Goal: Task Accomplishment & Management: Complete application form

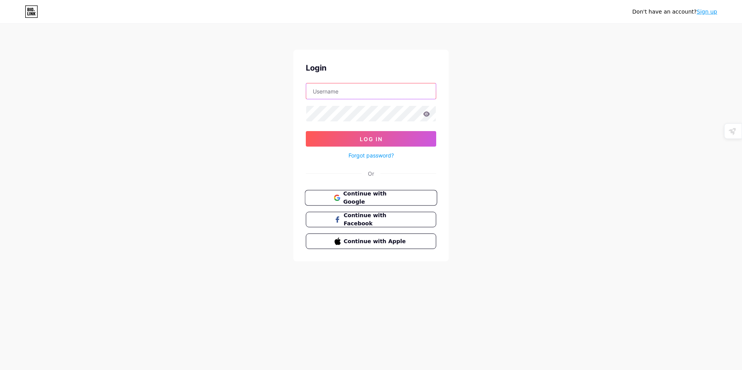
type input "chatgptopenai2"
click at [408, 198] on button "Continue with Google" at bounding box center [371, 198] width 132 height 16
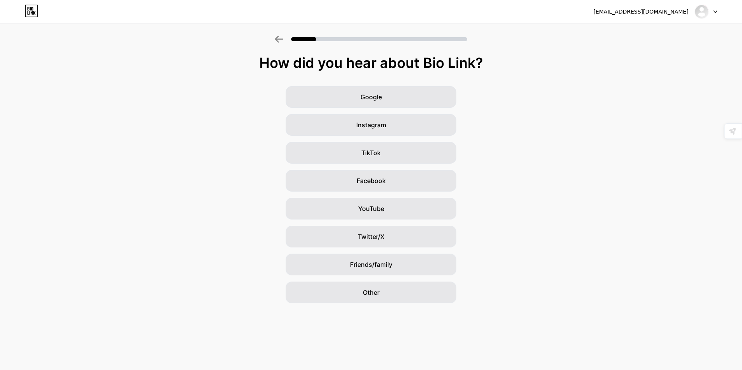
click at [144, 147] on div "Google Instagram TikTok Facebook YouTube Twitter/X Friends/family Other" at bounding box center [371, 194] width 742 height 217
click at [371, 299] on div "Other" at bounding box center [370, 293] width 171 height 22
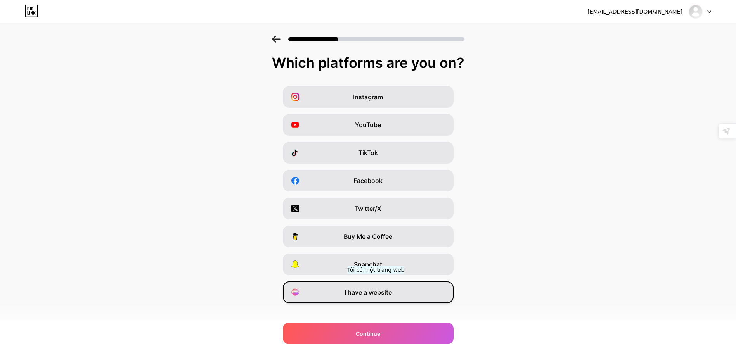
click at [376, 290] on span "I have a website" at bounding box center [367, 292] width 47 height 9
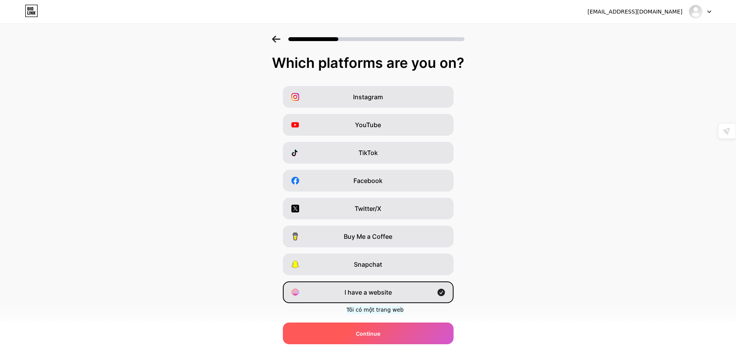
click at [375, 330] on span "Continue" at bounding box center [368, 334] width 24 height 8
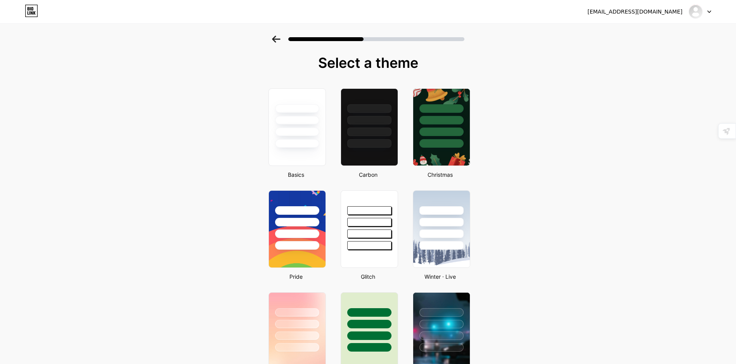
click at [296, 164] on div at bounding box center [296, 127] width 57 height 78
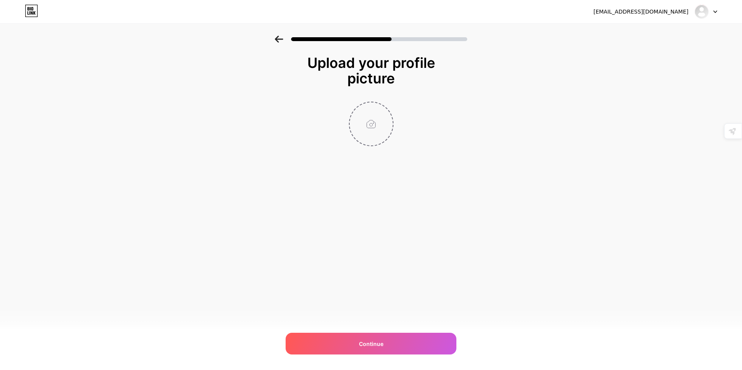
click at [367, 121] on input "file" at bounding box center [370, 123] width 43 height 43
type input "C:\fakepath\Chatgptfrancais.org.jpg"
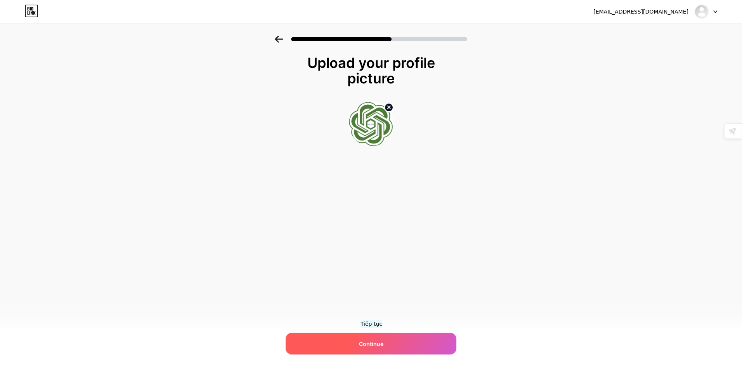
click at [373, 344] on span "Continue" at bounding box center [371, 344] width 24 height 8
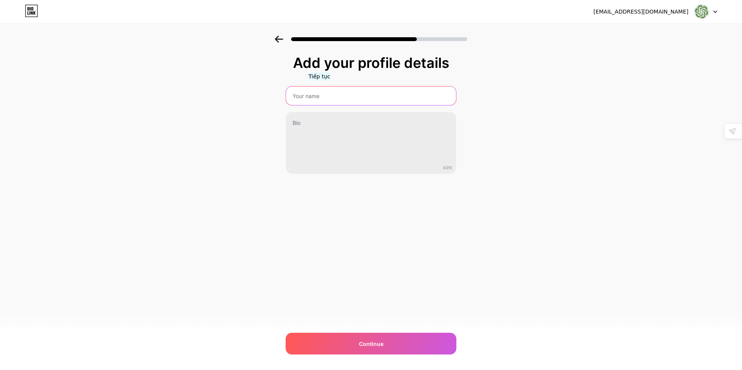
click at [324, 89] on input "text" at bounding box center [371, 96] width 170 height 19
paste input "chatgpt francais"
type input "chatgpt francais"
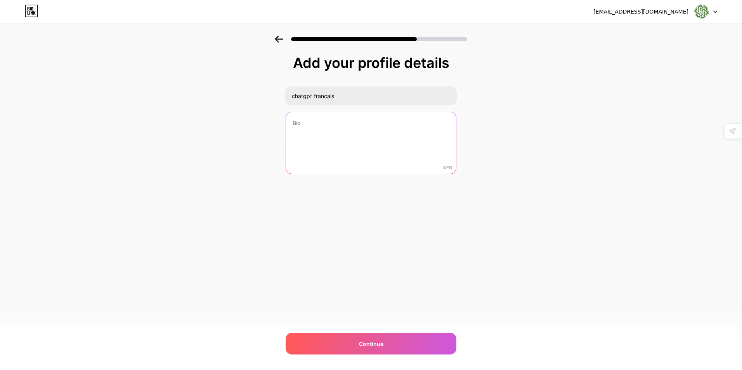
click at [330, 129] on textarea at bounding box center [371, 143] width 170 height 62
paste textarea "De ontwikkeling van grote taalmodellen zoals ChatGPT markeert een keerpunt in d…"
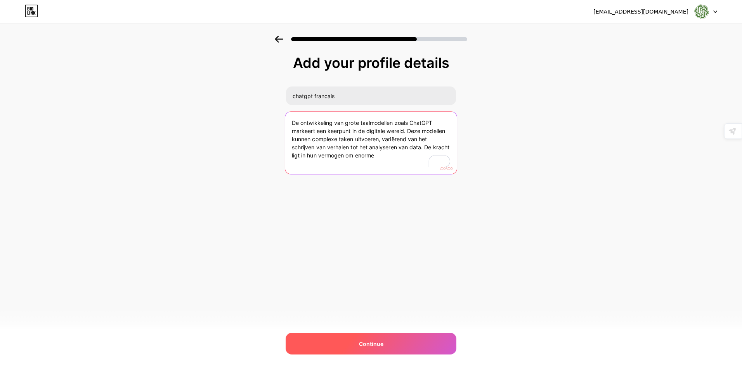
type textarea "De ontwikkeling van grote taalmodellen zoals ChatGPT markeert een keerpunt in d…"
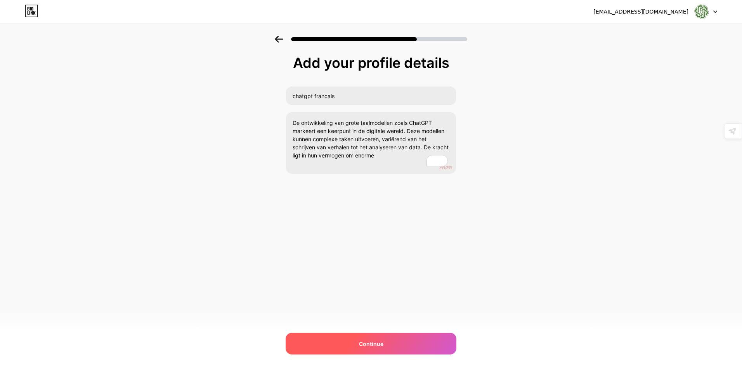
click at [411, 340] on div "Continue" at bounding box center [370, 344] width 171 height 22
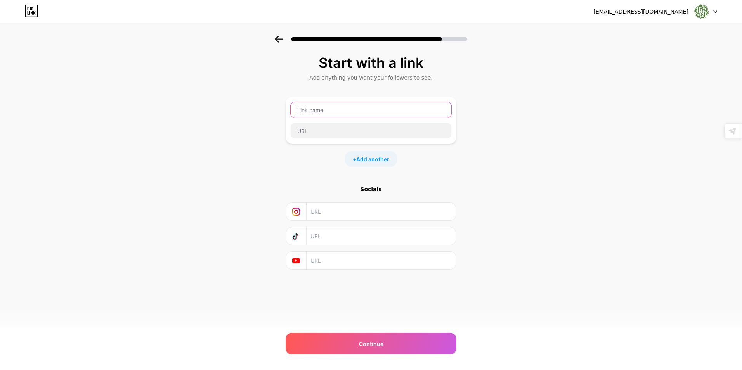
click at [330, 111] on input "text" at bounding box center [371, 110] width 161 height 16
paste input "https://chatgptfrancais.org/nl/"
type input "https://chatgptfrancais.org/nl/"
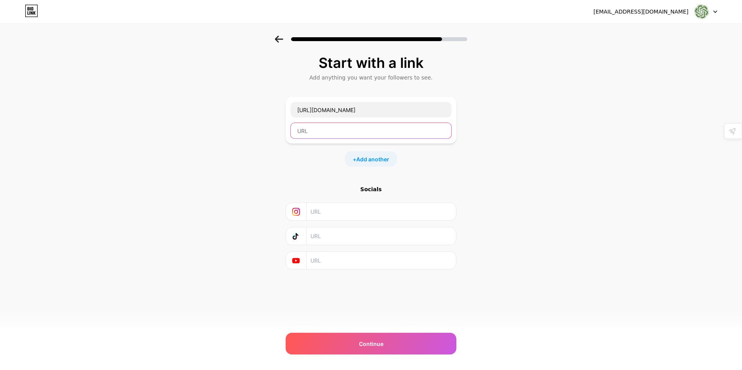
click at [341, 133] on input "text" at bounding box center [371, 131] width 161 height 16
click at [351, 125] on input "text" at bounding box center [371, 131] width 161 height 16
paste input "https://chatgptfrancais.org/nl/"
type input "https://chatgptfrancais.org/nl/"
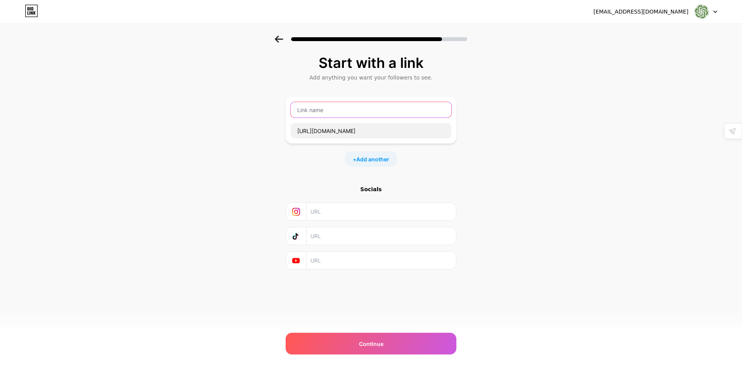
click at [351, 109] on input "text" at bounding box center [371, 110] width 161 height 16
type input "chatgptfrancais7"
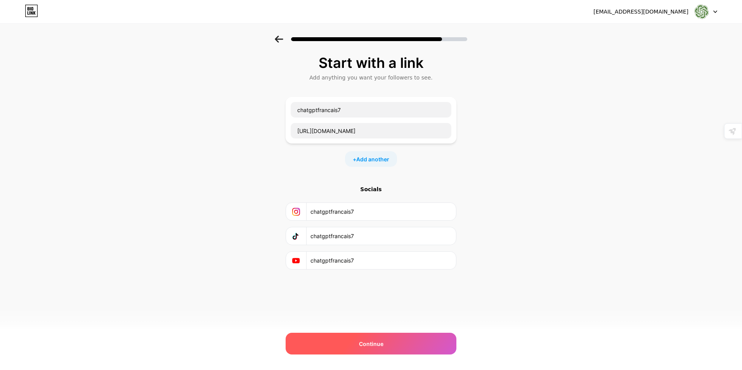
click at [383, 345] on div "Continue" at bounding box center [370, 344] width 171 height 22
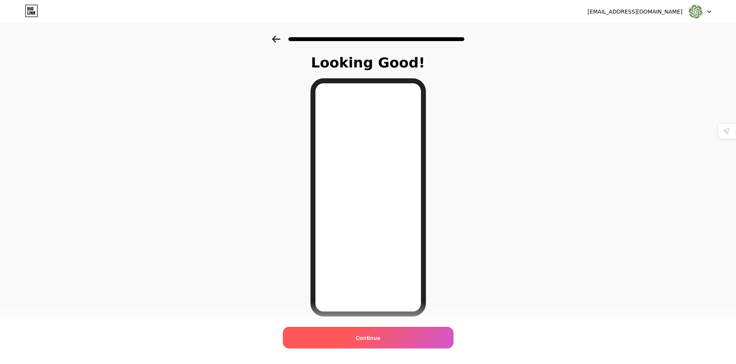
click at [382, 348] on div "Continue" at bounding box center [368, 338] width 171 height 22
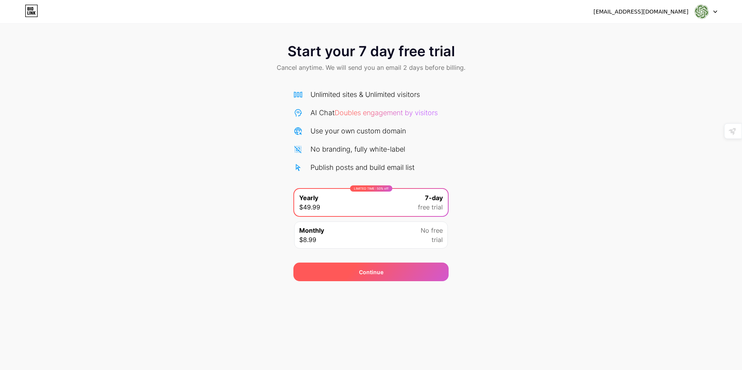
click at [368, 273] on div "Continue" at bounding box center [371, 272] width 24 height 8
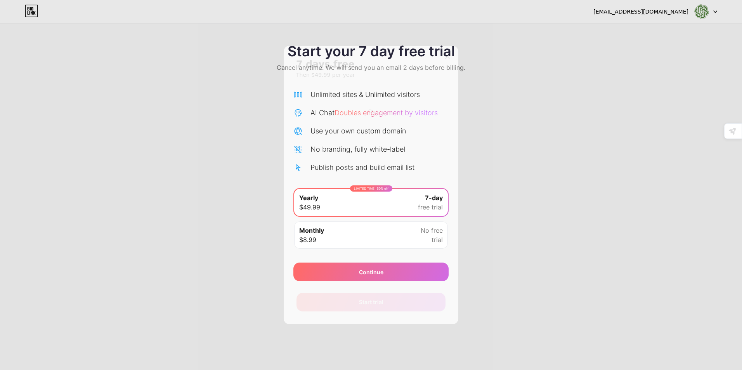
click at [449, 52] on div at bounding box center [447, 57] width 14 height 14
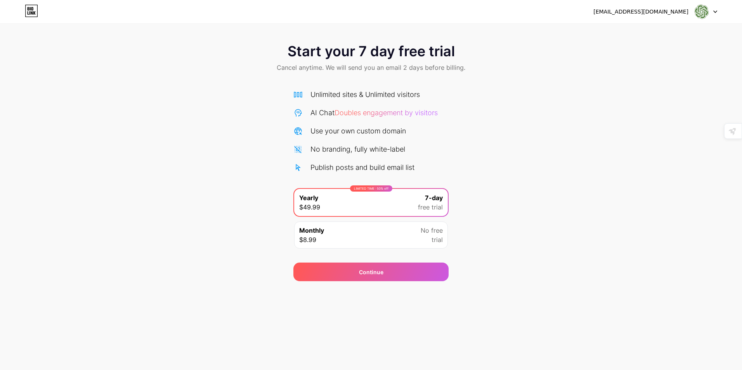
click at [675, 10] on div "[EMAIL_ADDRESS][DOMAIN_NAME]" at bounding box center [640, 12] width 95 height 8
click at [716, 10] on icon at bounding box center [715, 11] width 4 height 3
click at [645, 14] on div "[EMAIL_ADDRESS][DOMAIN_NAME]" at bounding box center [640, 12] width 95 height 8
click at [34, 12] on icon at bounding box center [34, 12] width 2 height 3
click at [171, 138] on div "Start your 7 day free trial Cancel anytime. We will send you an email 2 days be…" at bounding box center [371, 159] width 742 height 246
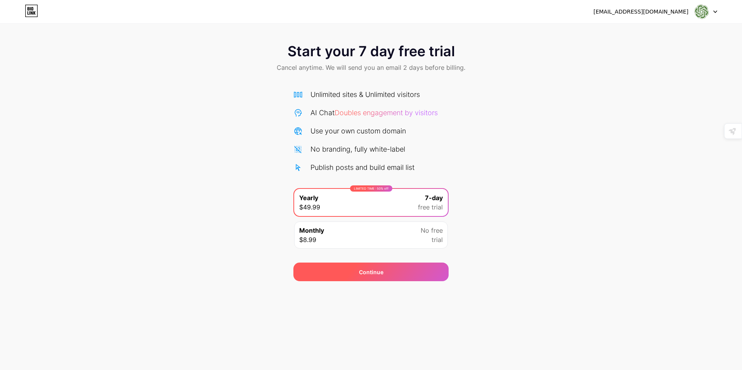
click at [384, 280] on div "Continue" at bounding box center [370, 272] width 155 height 19
